Goal: Obtain resource: Download file/media

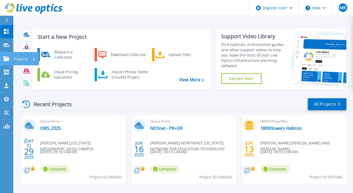
click at [5, 62] on link "Projects Projects" at bounding box center [6, 59] width 13 height 14
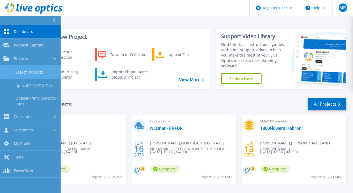
click at [29, 71] on link "Search Projects" at bounding box center [30, 73] width 61 height 14
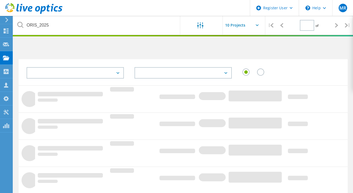
type input "1"
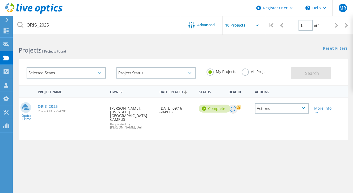
click at [245, 71] on label "All Projects" at bounding box center [255, 70] width 29 height 5
click at [0, 0] on input "All Projects" at bounding box center [0, 0] width 0 height 0
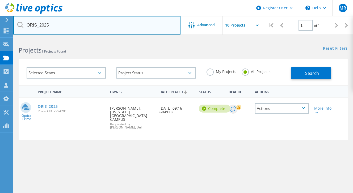
drag, startPoint x: 57, startPoint y: 28, endPoint x: 15, endPoint y: 26, distance: 42.0
click at [15, 26] on input "ORIS_2025" at bounding box center [96, 25] width 167 height 19
paste input "HK120203456"
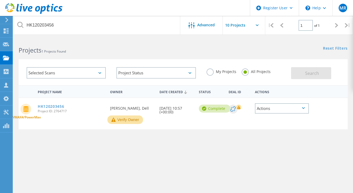
click at [293, 106] on div "Actions" at bounding box center [282, 108] width 54 height 10
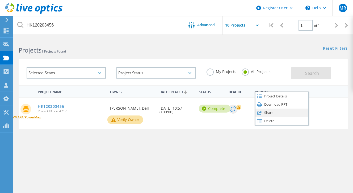
click at [272, 114] on div "Share" at bounding box center [281, 113] width 53 height 8
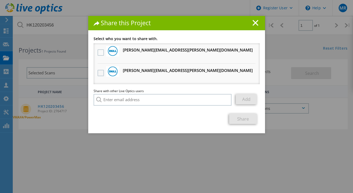
click at [97, 73] on label at bounding box center [101, 73] width 8 height 6
click at [0, 0] on input "checkbox" at bounding box center [0, 0] width 0 height 0
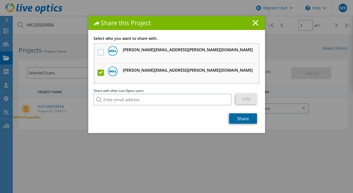
click at [240, 118] on link "Share" at bounding box center [243, 118] width 28 height 10
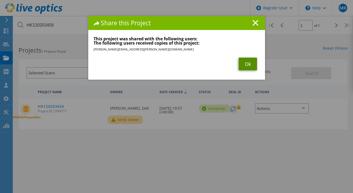
click at [247, 63] on link "Ok" at bounding box center [247, 64] width 18 height 13
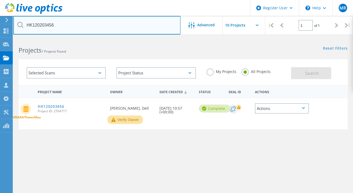
click at [66, 24] on input "HK120203456" at bounding box center [96, 25] width 167 height 19
type input "HK120203455"
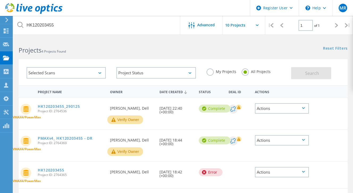
click at [297, 139] on div "Actions" at bounding box center [282, 140] width 54 height 10
click at [279, 144] on div "Share" at bounding box center [281, 144] width 53 height 8
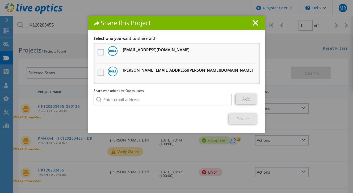
click at [97, 74] on label at bounding box center [101, 73] width 8 height 6
click at [0, 0] on input "checkbox" at bounding box center [0, 0] width 0 height 0
click at [233, 118] on link "Share" at bounding box center [243, 118] width 28 height 10
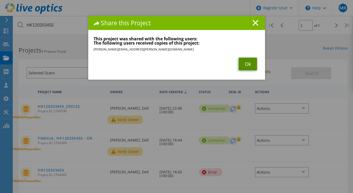
click at [246, 63] on link "Ok" at bounding box center [247, 64] width 18 height 13
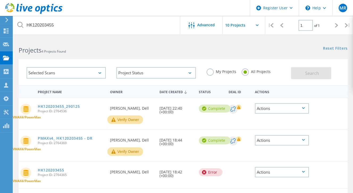
click at [303, 107] on icon at bounding box center [303, 108] width 3 height 2
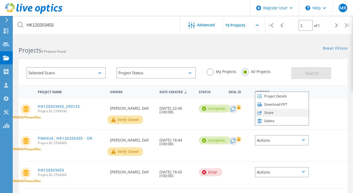
click at [273, 113] on div "Share" at bounding box center [281, 113] width 53 height 8
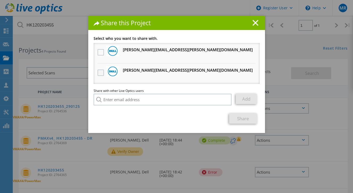
click at [98, 74] on label at bounding box center [101, 73] width 8 height 6
click at [0, 0] on input "checkbox" at bounding box center [0, 0] width 0 height 0
click at [236, 119] on link "Share" at bounding box center [243, 118] width 28 height 10
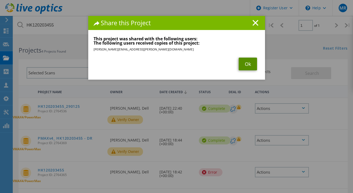
click at [244, 66] on link "Ok" at bounding box center [247, 64] width 18 height 13
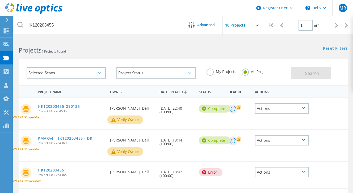
click at [61, 105] on link "HK120203455_290125" at bounding box center [59, 107] width 42 height 4
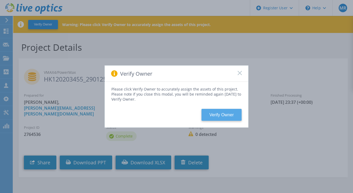
click at [224, 115] on button "Verify Owner" at bounding box center [221, 115] width 40 height 12
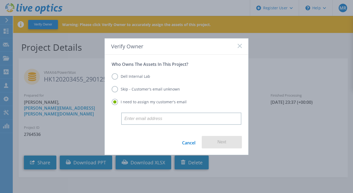
click at [238, 47] on rect at bounding box center [239, 46] width 5 height 5
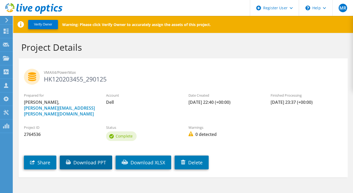
click at [88, 156] on link "Download PPT" at bounding box center [86, 163] width 52 height 14
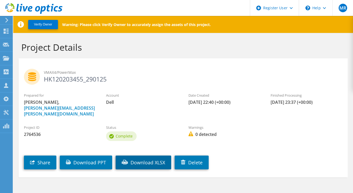
click at [154, 158] on link "Download XLSX" at bounding box center [142, 163] width 55 height 14
click at [178, 62] on div "VMAX4/PowerMax HK120203455_290125" at bounding box center [183, 75] width 329 height 29
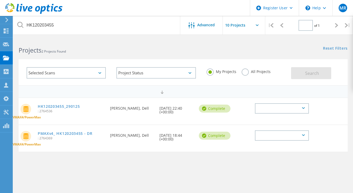
type input "1"
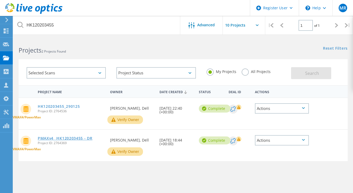
click at [75, 138] on link "PMAXv4_ HK120203455 - DR" at bounding box center [65, 138] width 55 height 4
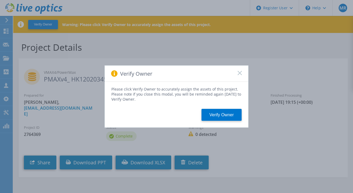
click at [239, 72] on icon at bounding box center [239, 73] width 4 height 4
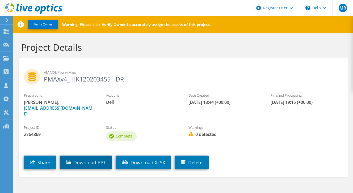
click at [84, 157] on link "Download PPT" at bounding box center [86, 163] width 52 height 14
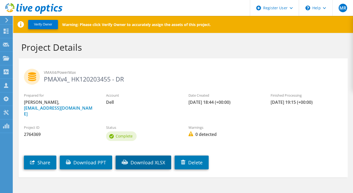
click at [149, 157] on link "Download XLSX" at bounding box center [142, 163] width 55 height 14
click at [221, 41] on div "Project Details" at bounding box center [183, 45] width 334 height 25
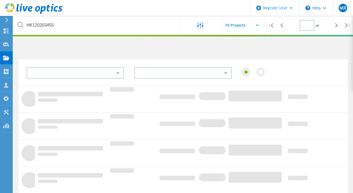
type input "1"
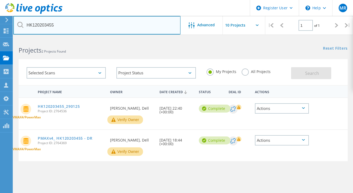
click at [64, 26] on input "HK120203455" at bounding box center [96, 25] width 167 height 19
type input "HK120203456"
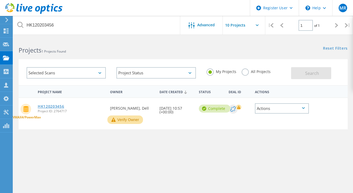
click at [52, 106] on link "HK120203456" at bounding box center [51, 107] width 27 height 4
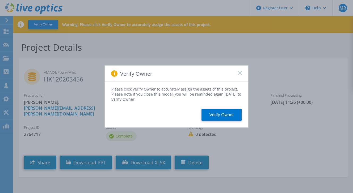
click at [238, 74] on icon at bounding box center [239, 73] width 4 height 4
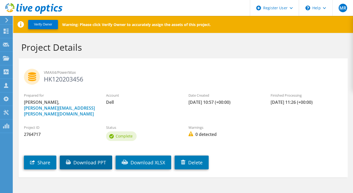
click at [100, 156] on link "Download PPT" at bounding box center [86, 163] width 52 height 14
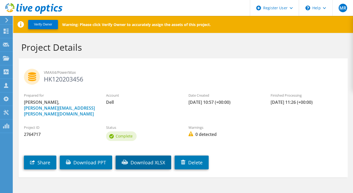
click at [152, 156] on link "Download XLSX" at bounding box center [142, 163] width 55 height 14
click at [88, 177] on section "Project Details VMAX4/PowerMax HK120203456 Prepared for [PERSON_NAME], [PERSON_…" at bounding box center [182, 121] width 339 height 176
